Goal: Transaction & Acquisition: Purchase product/service

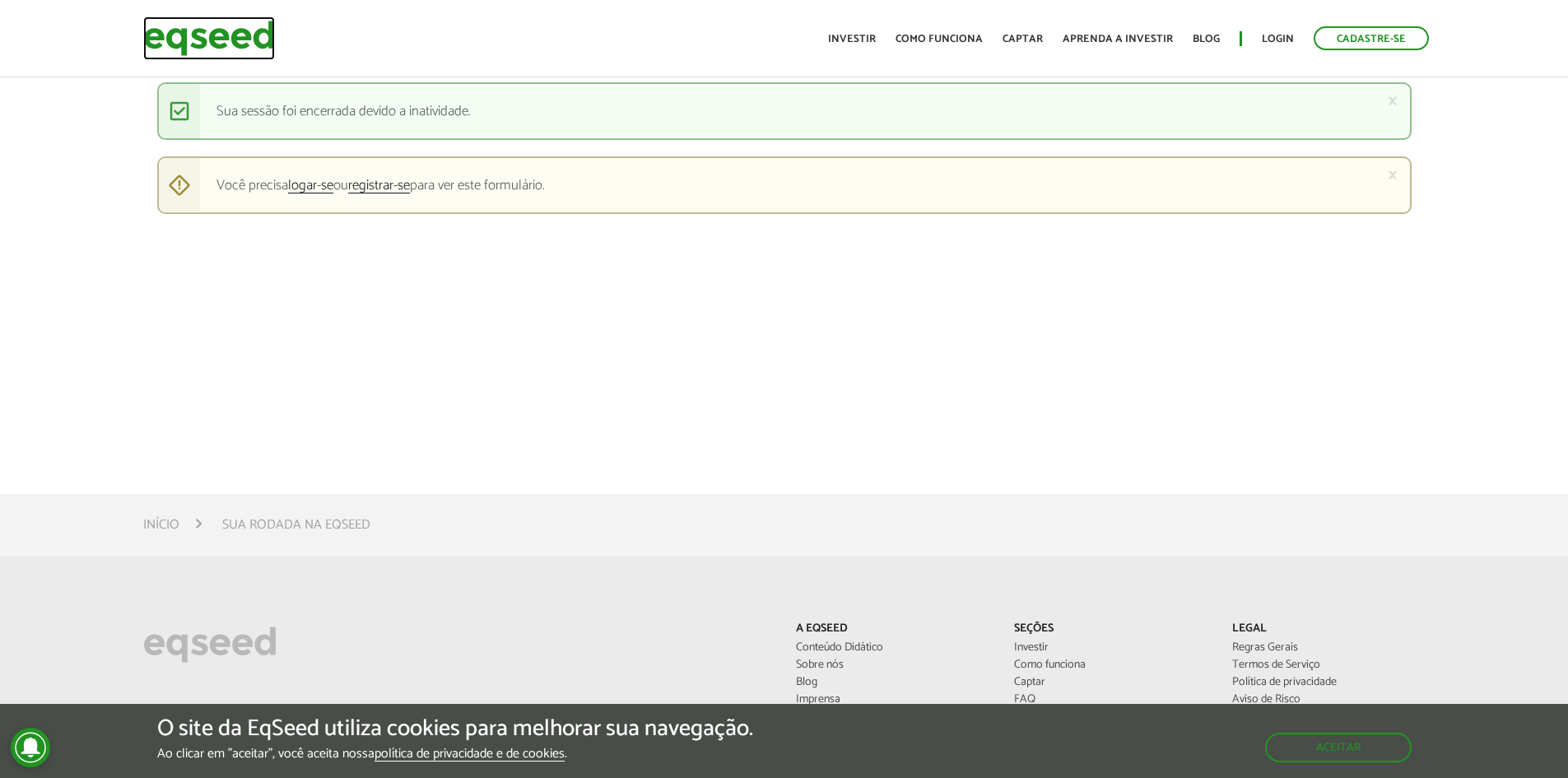
click at [228, 43] on img at bounding box center [209, 38] width 132 height 44
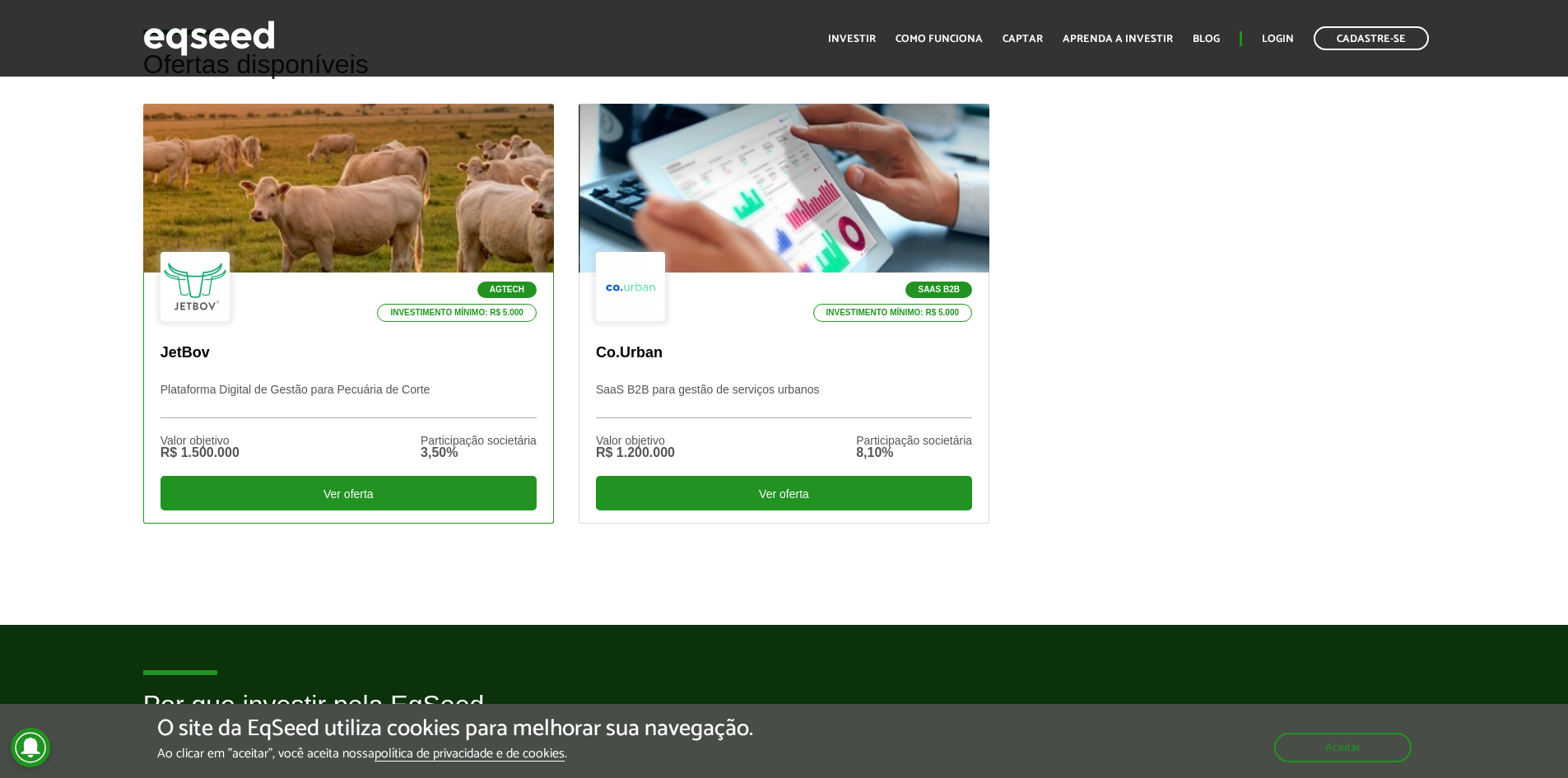
scroll to position [494, 0]
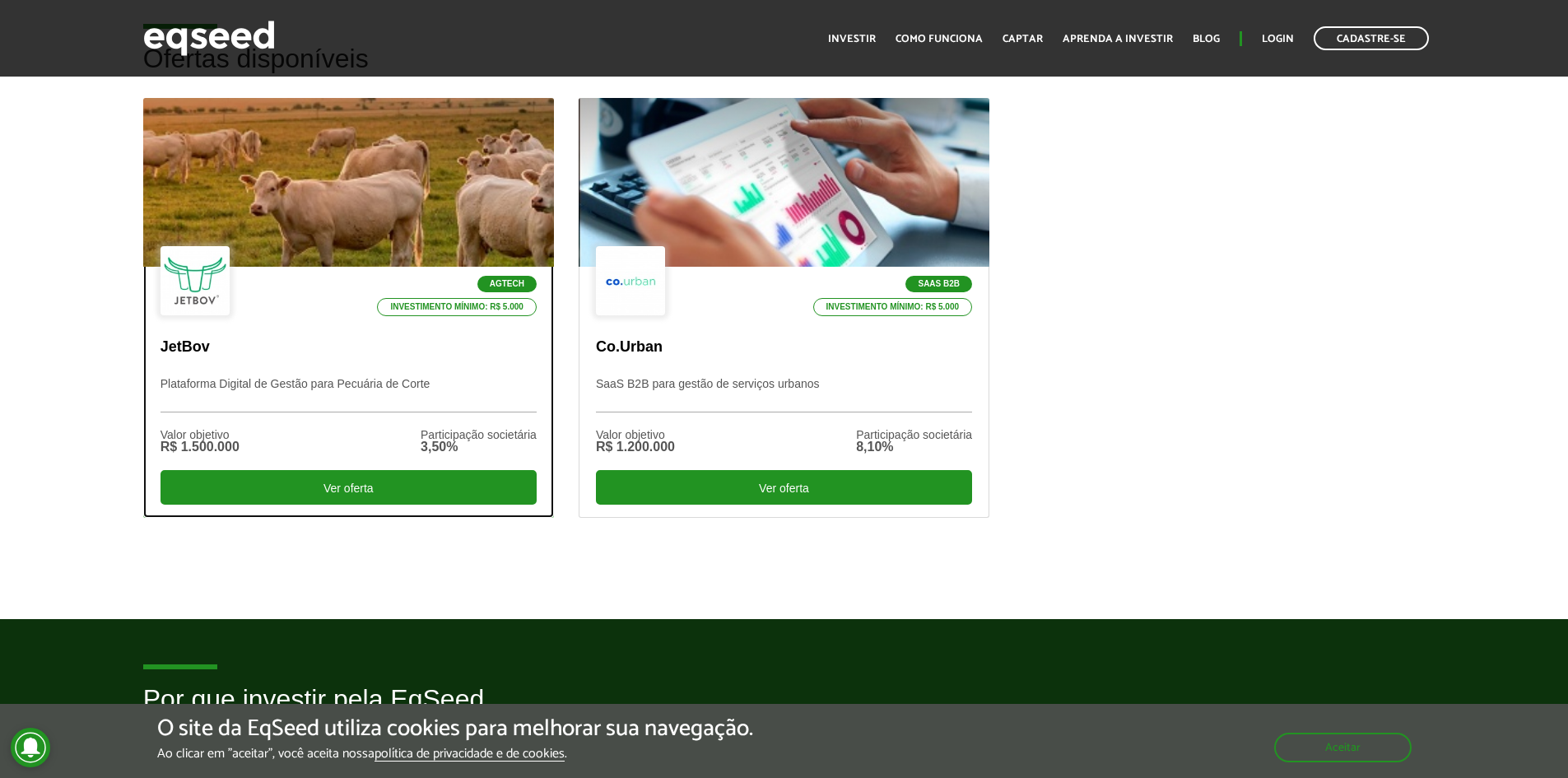
click at [268, 322] on div "Agtech Investimento mínimo: R$ 5.000 JetBov Plataforma Digital de Gestão para P…" at bounding box center [349, 392] width 410 height 251
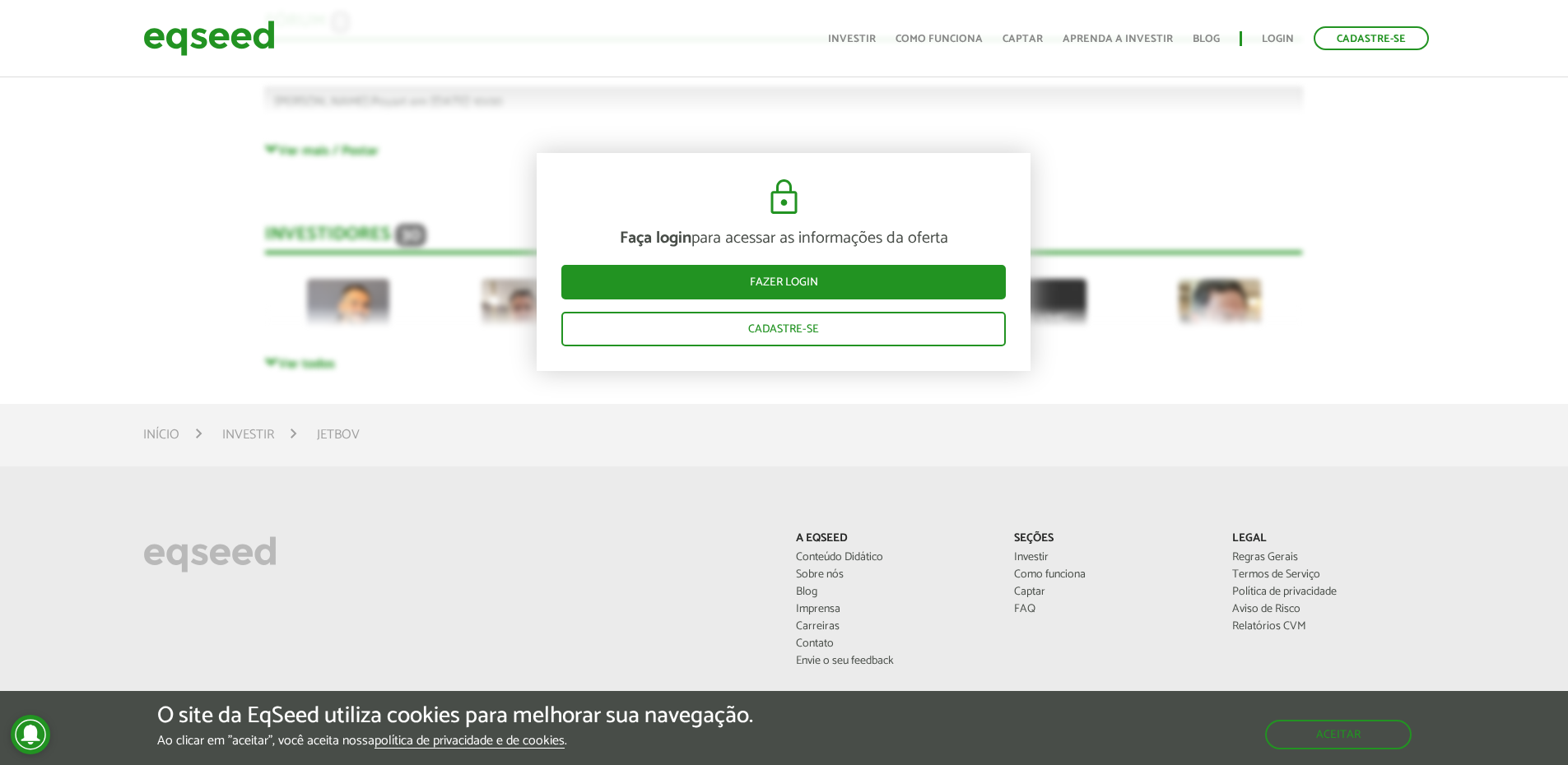
scroll to position [4772, 0]
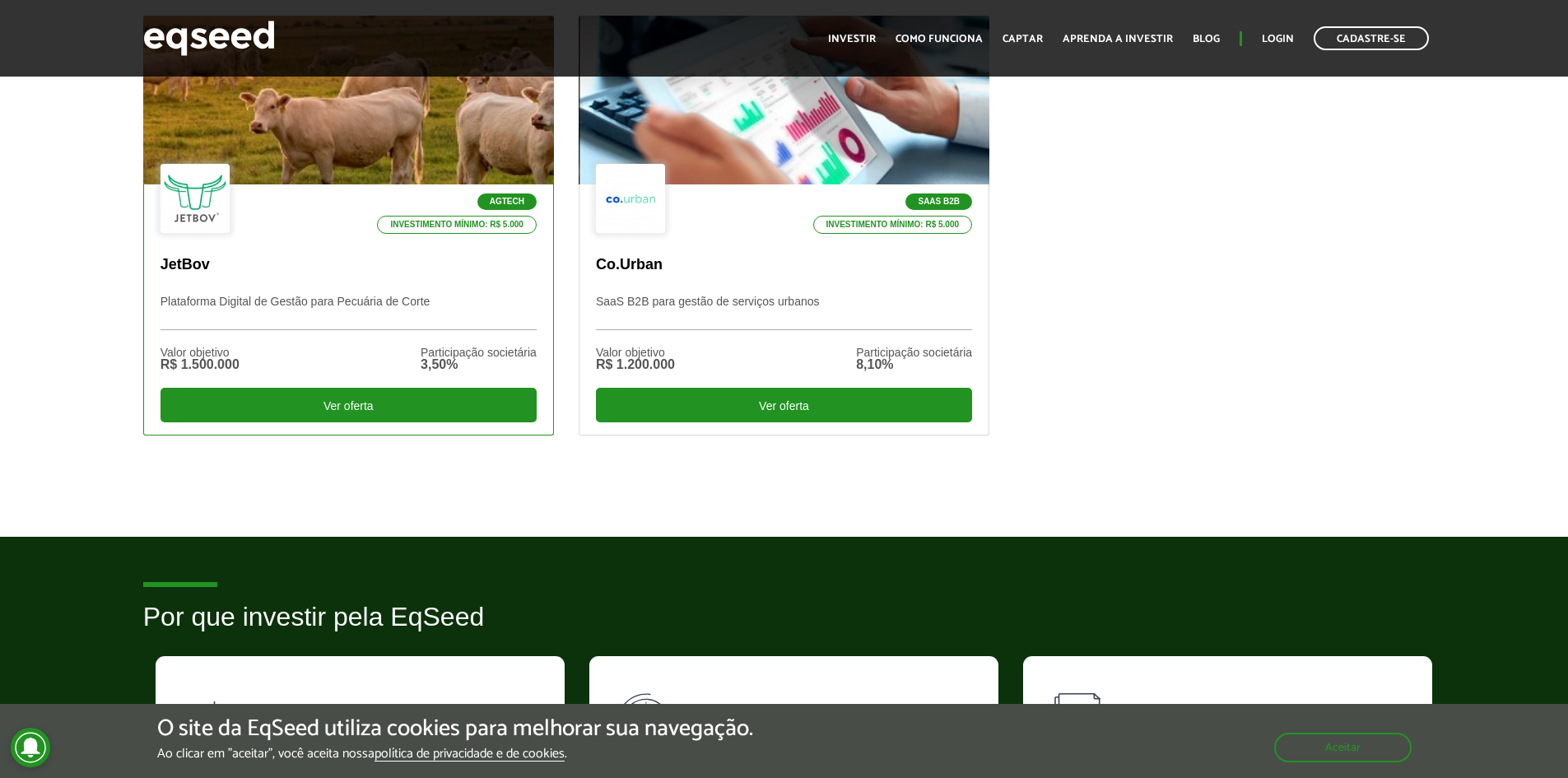
scroll to position [82, 0]
